Goal: Navigation & Orientation: Find specific page/section

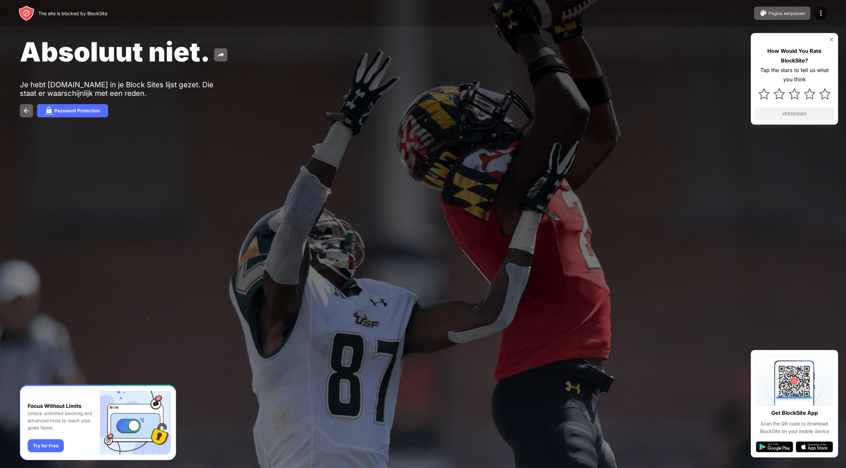
click at [200, 83] on div "Je hebt [DOMAIN_NAME] in je Block Sites lijst gezet. Die staat er waarschijnlij…" at bounding box center [122, 88] width 204 height 17
